Goal: Task Accomplishment & Management: Complete application form

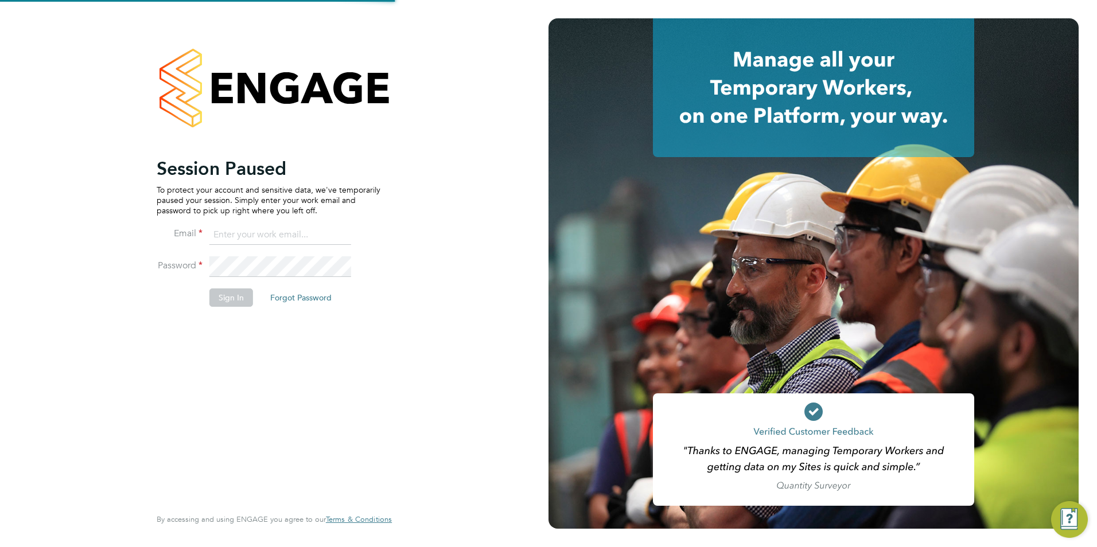
type input "will@knightwood.com"
click at [233, 297] on button "Sign In" at bounding box center [231, 297] width 44 height 18
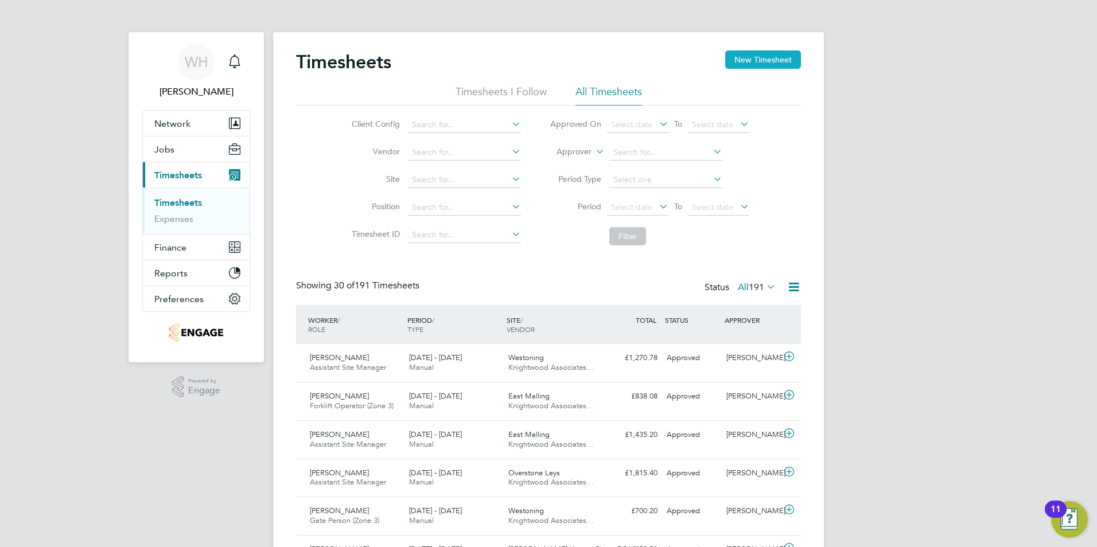
click at [770, 59] on button "New Timesheet" at bounding box center [763, 59] width 76 height 18
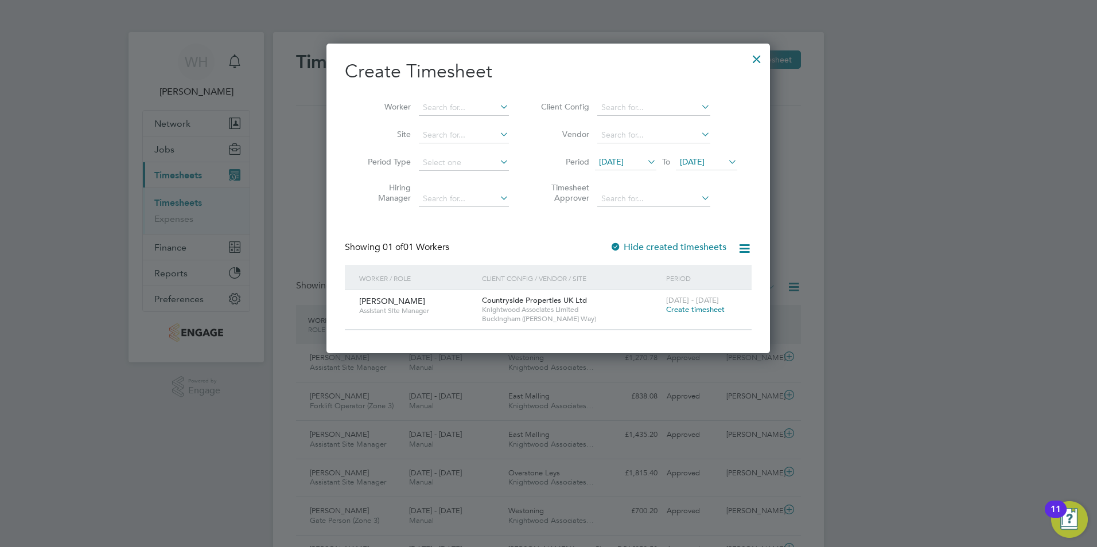
click at [686, 309] on span "Create timesheet" at bounding box center [695, 310] width 59 height 10
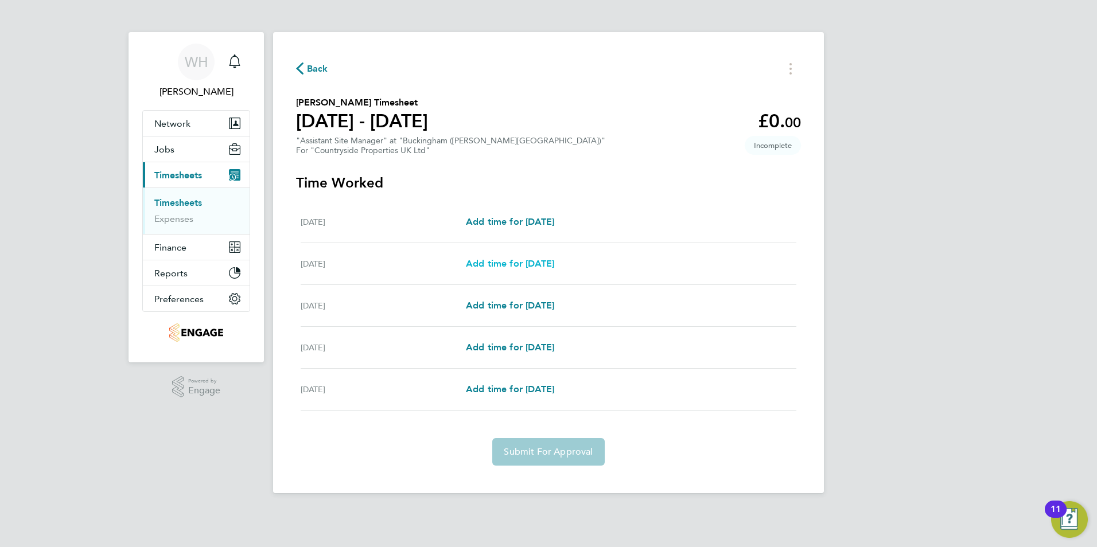
click at [554, 266] on span "Add time for [DATE]" at bounding box center [510, 263] width 88 height 11
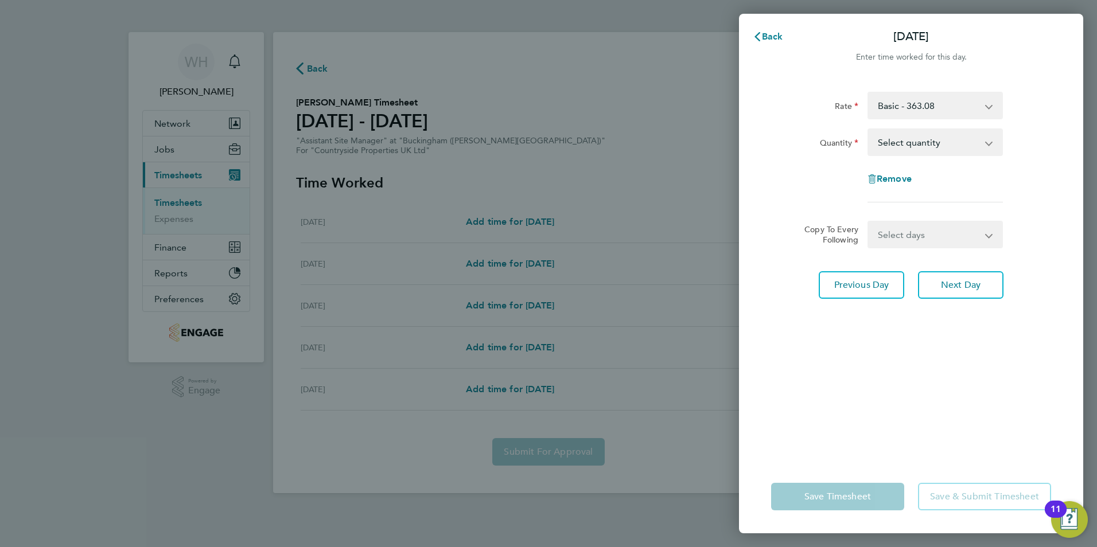
click at [984, 145] on select "Select quantity 0.5 1" at bounding box center [927, 142] width 119 height 25
select select "1"
click at [868, 130] on select "Select quantity 0.5 1" at bounding box center [927, 142] width 119 height 25
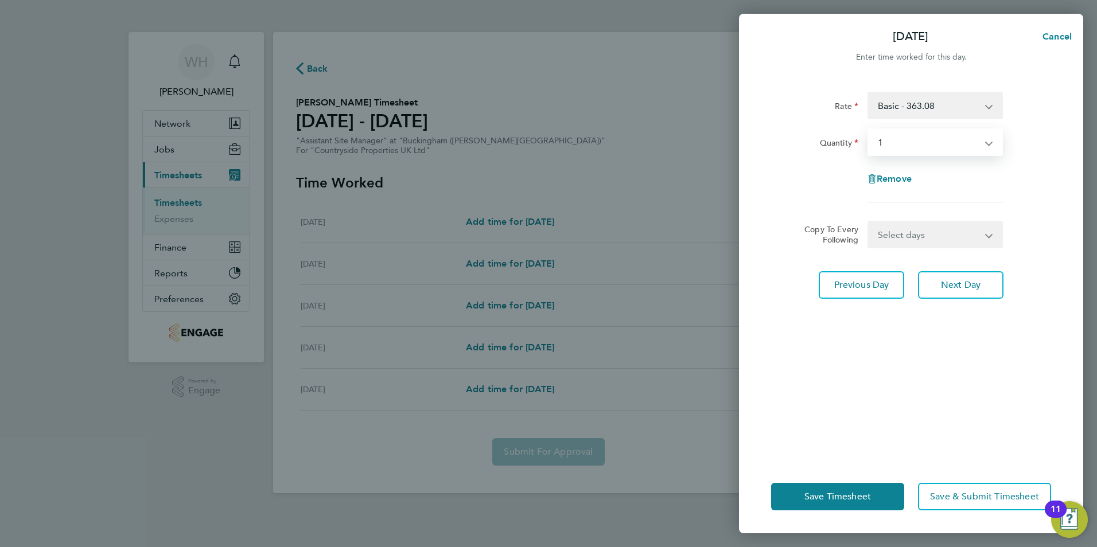
click at [930, 238] on select "Select days Day [DATE] [DATE] [DATE]" at bounding box center [928, 234] width 120 height 25
select select "WED"
click at [868, 222] on select "Select days Day [DATE] [DATE] [DATE]" at bounding box center [928, 234] width 120 height 25
select select "[DATE]"
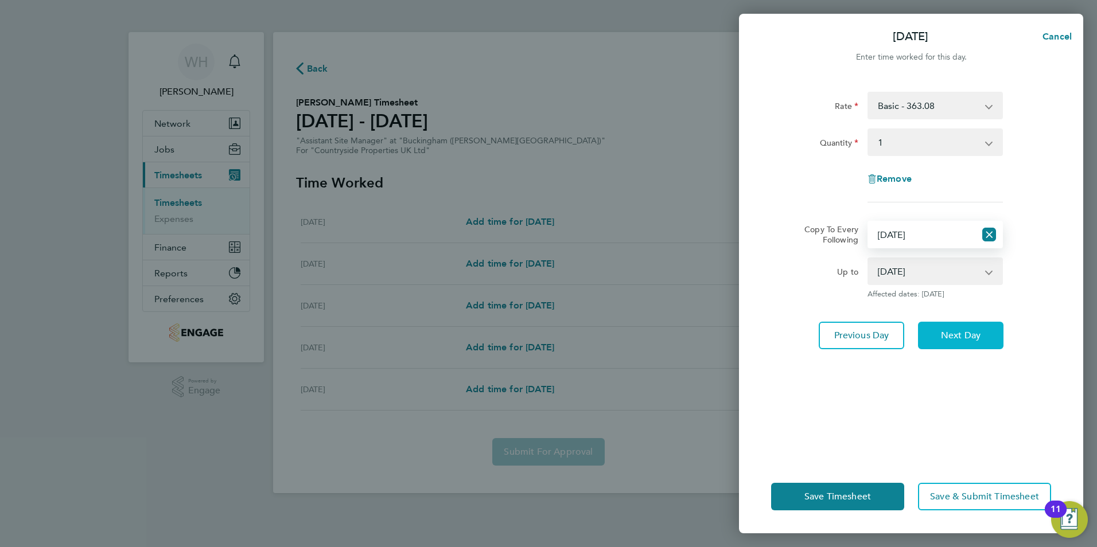
click at [958, 335] on span "Next Day" at bounding box center [961, 335] width 40 height 11
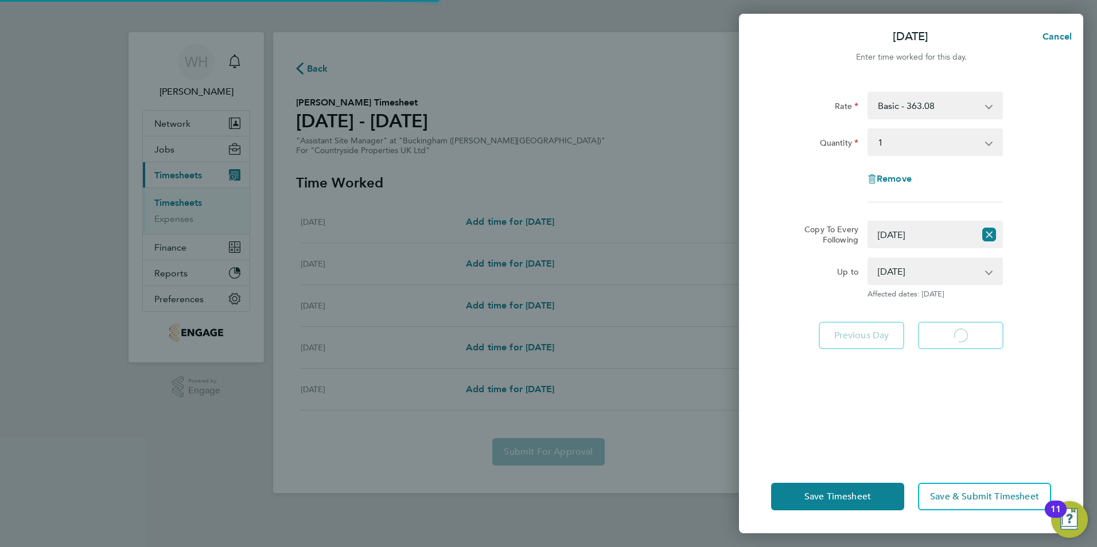
select select "1"
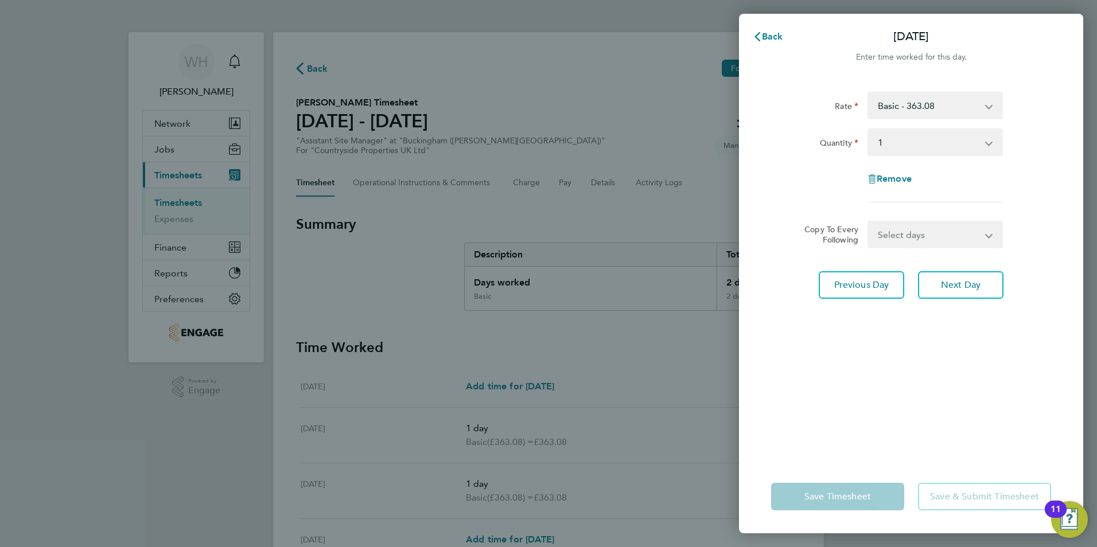
click at [956, 238] on select "Select days Day [DATE] [DATE]" at bounding box center [928, 234] width 120 height 25
select select "THU"
click at [868, 222] on select "Select days Day [DATE] [DATE]" at bounding box center [928, 234] width 120 height 25
select select "[DATE]"
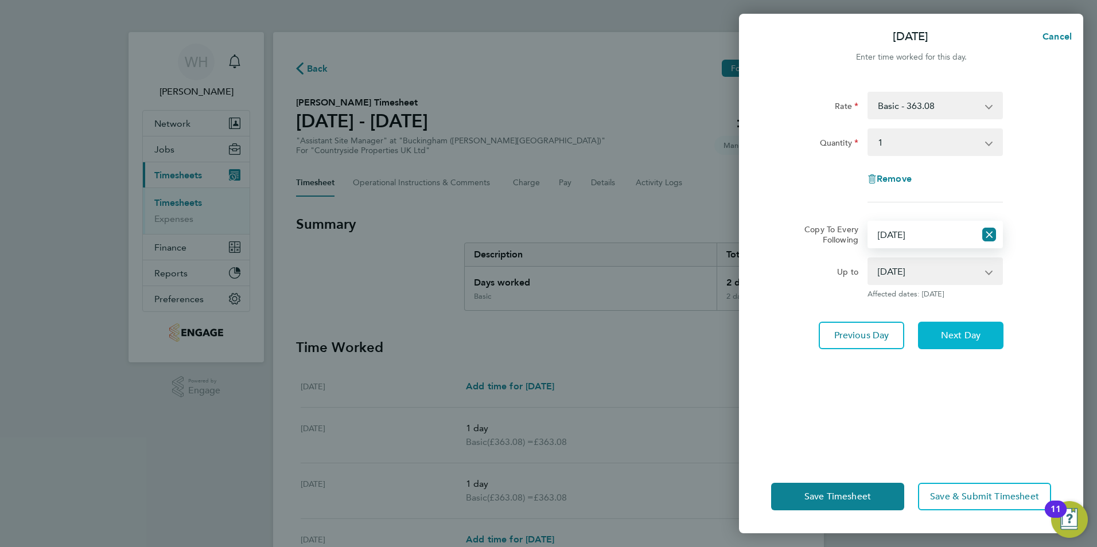
click at [962, 333] on span "Next Day" at bounding box center [961, 335] width 40 height 11
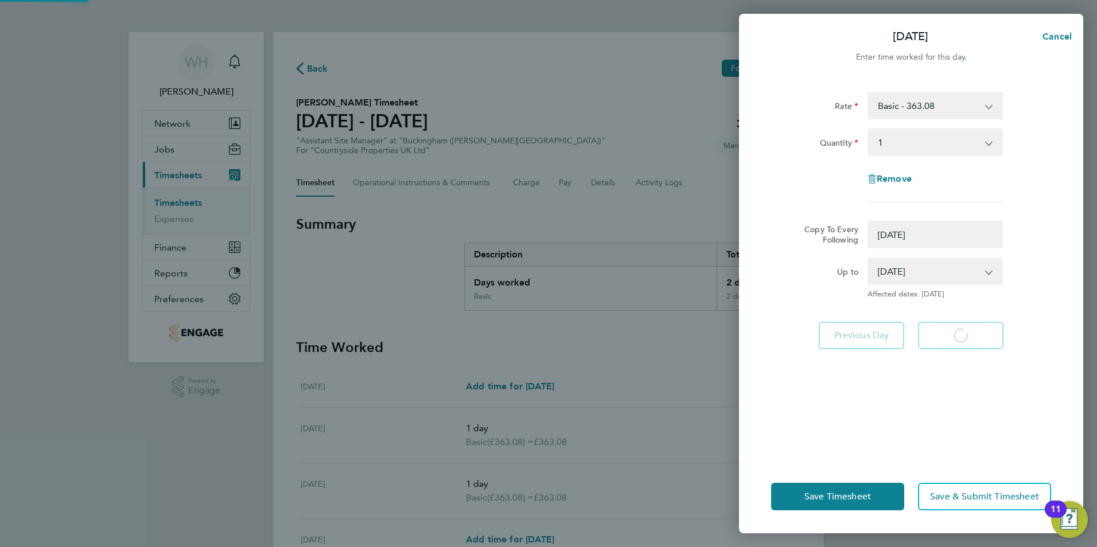
select select "0: null"
select select "1"
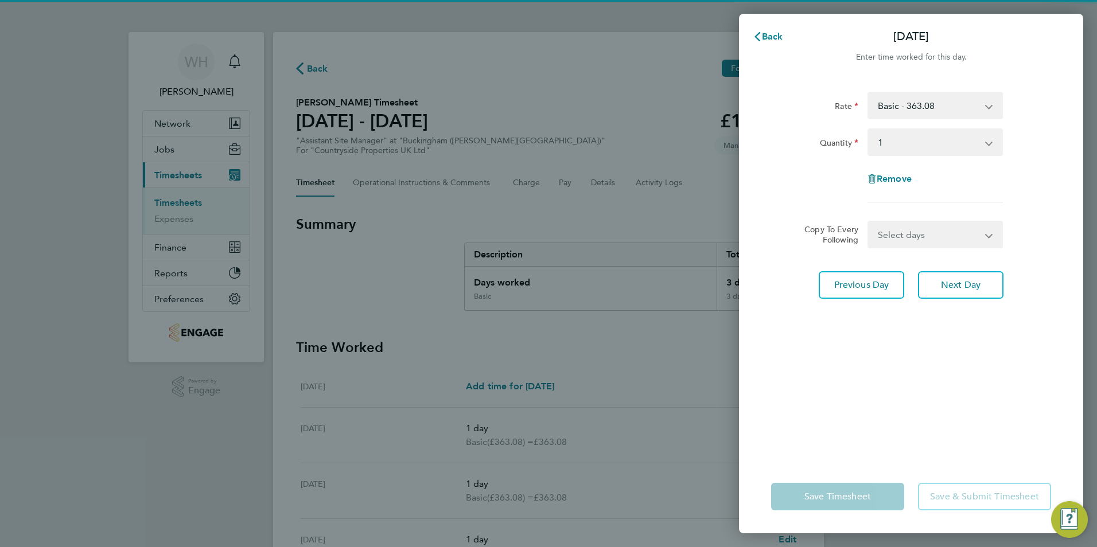
click at [945, 240] on select "Select days [DATE]" at bounding box center [928, 234] width 120 height 25
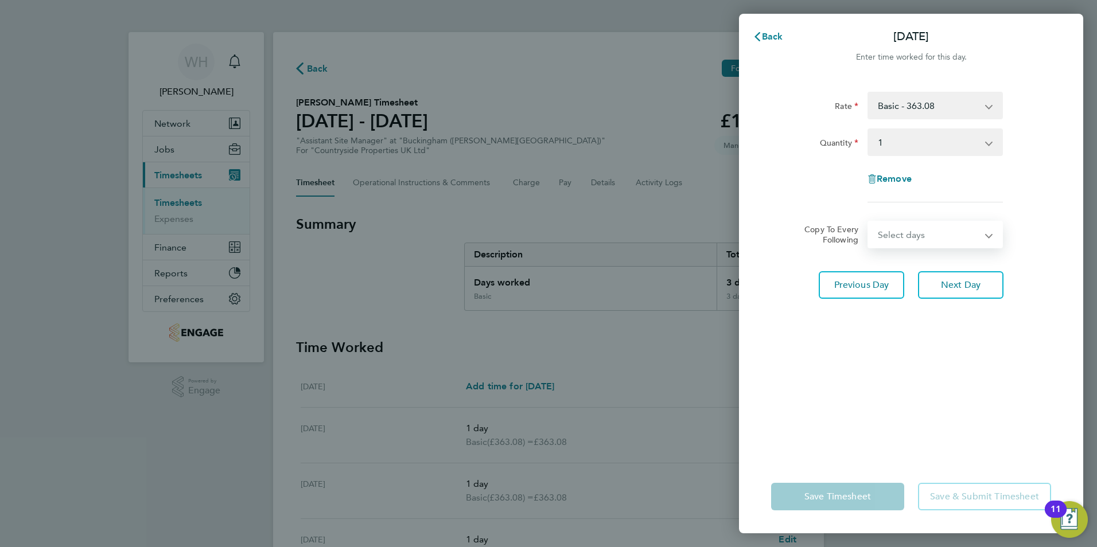
select select "FRI"
click at [868, 222] on select "Select days [DATE]" at bounding box center [928, 234] width 120 height 25
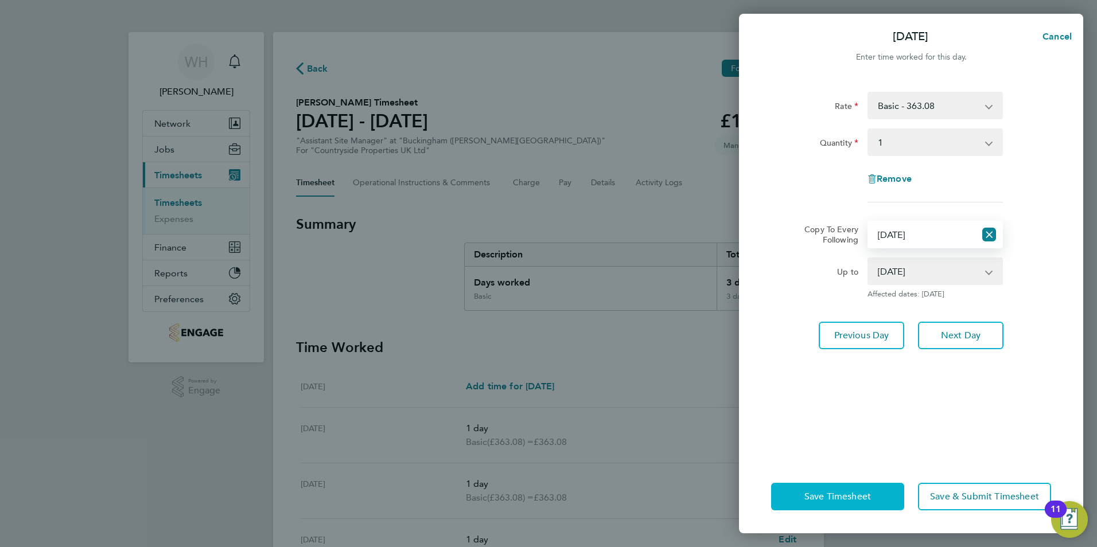
click at [853, 498] on span "Save Timesheet" at bounding box center [837, 496] width 67 height 11
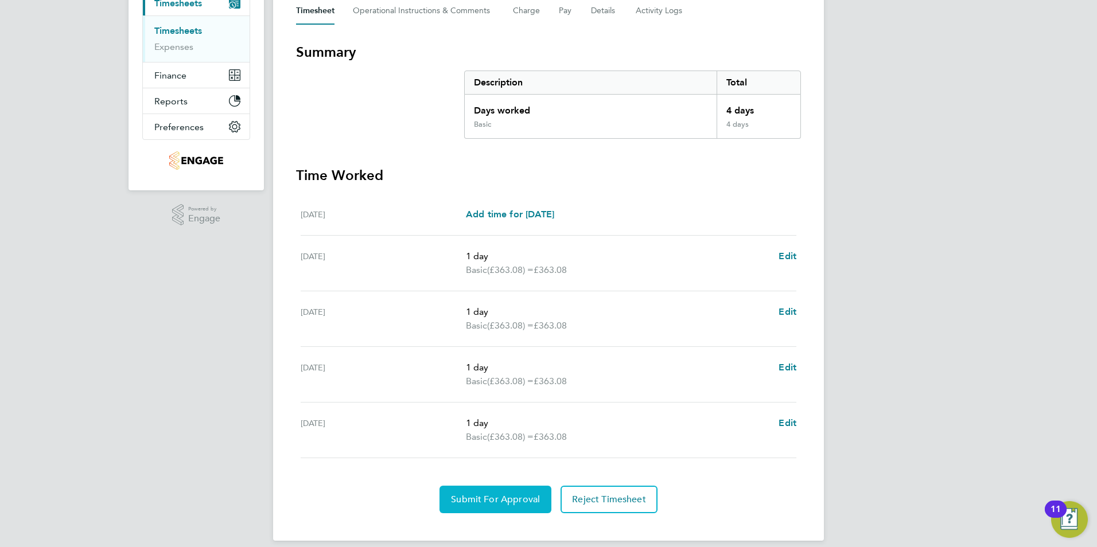
click at [495, 501] on span "Submit For Approval" at bounding box center [495, 499] width 89 height 11
